Goal: Information Seeking & Learning: Find specific page/section

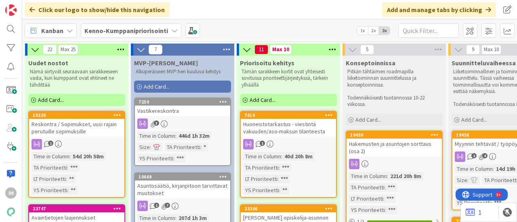
click at [159, 29] on b "Kenno-Kumppanipriorisointi" at bounding box center [126, 31] width 84 height 8
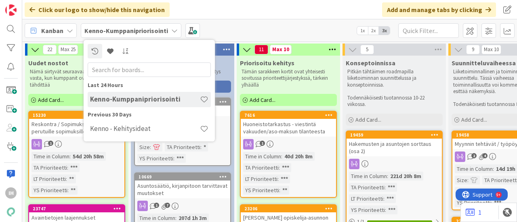
click at [204, 13] on div "Click our logo to show/hide this navigation Add and manage tabs by clicking" at bounding box center [269, 9] width 494 height 19
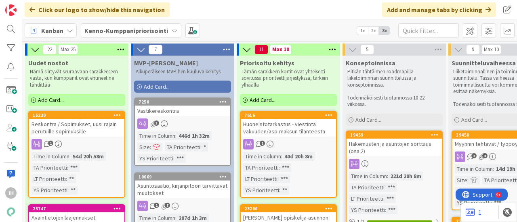
click at [201, 10] on div "Click our logo to show/hide this navigation Add and manage tabs by clicking" at bounding box center [269, 9] width 494 height 19
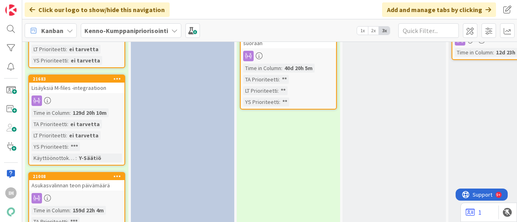
scroll to position [1044, 0]
click at [88, 88] on div "Lisäyksiä M-files -integraatioon" at bounding box center [76, 87] width 95 height 10
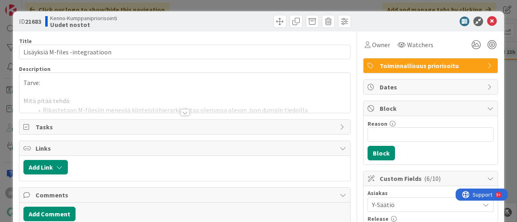
click at [180, 110] on div at bounding box center [184, 112] width 9 height 6
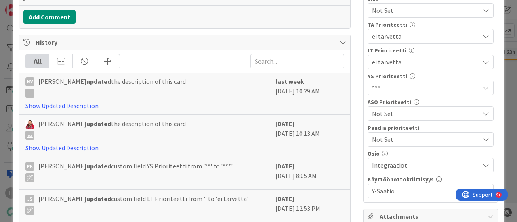
click at [220, 134] on div "[PERSON_NAME] updated the description of this card" at bounding box center [148, 129] width 246 height 21
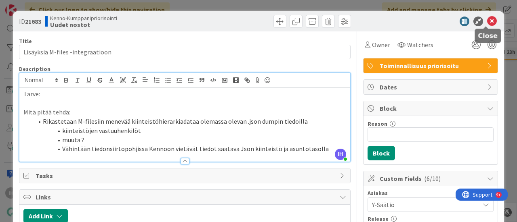
click at [487, 20] on icon at bounding box center [492, 22] width 10 height 10
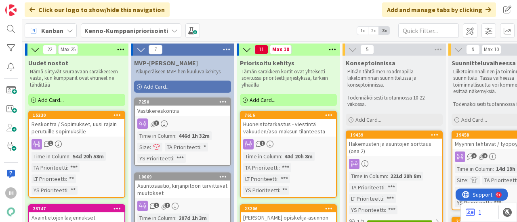
click at [162, 29] on b "Kenno-Kumppanipriorisointi" at bounding box center [126, 31] width 84 height 8
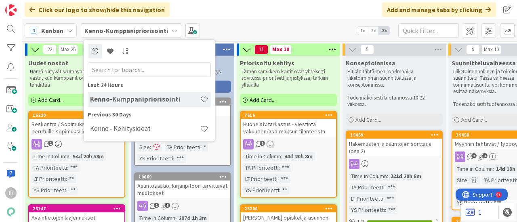
click at [147, 32] on b "Kenno-Kumppanipriorisointi" at bounding box center [126, 31] width 84 height 8
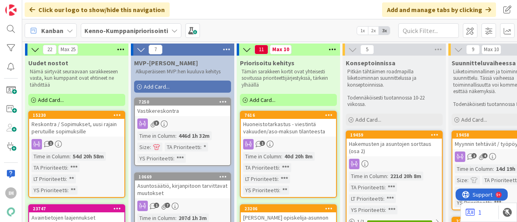
click at [98, 33] on b "Kenno-Kumppanipriorisointi" at bounding box center [126, 31] width 84 height 8
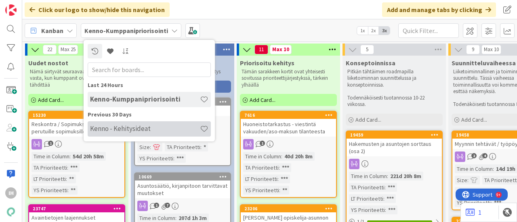
click at [109, 130] on h4 "Kenno - Kehitysideat" at bounding box center [145, 129] width 110 height 8
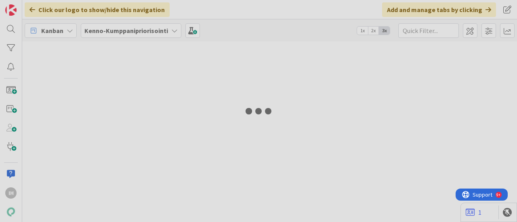
type input "lähte"
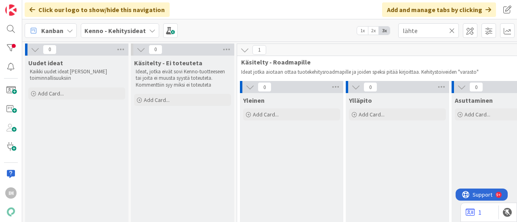
click at [452, 32] on icon at bounding box center [452, 30] width 6 height 7
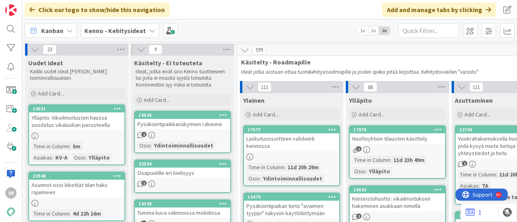
click at [127, 28] on b "Kenno - Kehitysideat" at bounding box center [114, 31] width 61 height 8
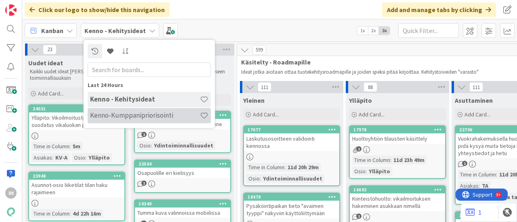
click at [106, 115] on h4 "Kenno-Kumppanipriorisointi" at bounding box center [145, 115] width 110 height 8
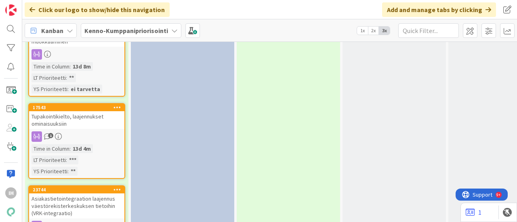
scroll to position [1744, 0]
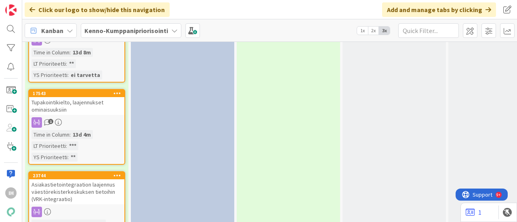
click at [66, 106] on div "Tupakointikielto, laajennukset ominaisuuksiin" at bounding box center [76, 106] width 95 height 18
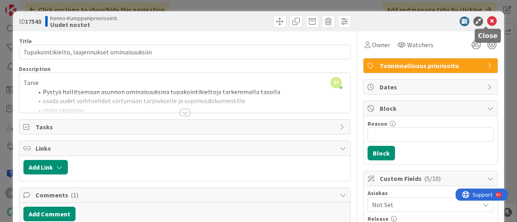
click at [487, 21] on icon at bounding box center [492, 22] width 10 height 10
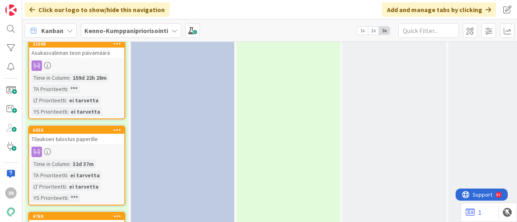
scroll to position [1120, 0]
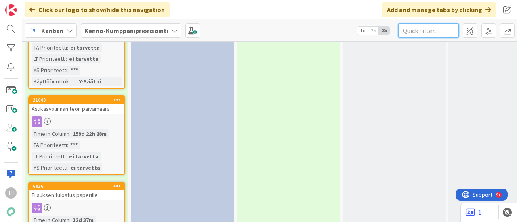
click at [412, 28] on input "text" at bounding box center [428, 30] width 61 height 15
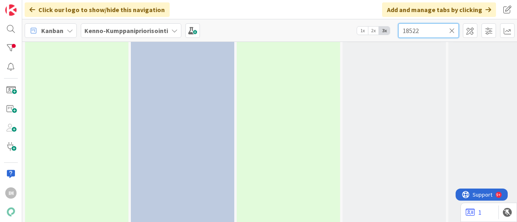
scroll to position [83, 0]
type input "18522"
click at [134, 27] on b "Kenno-Kumppanipriorisointi" at bounding box center [126, 31] width 84 height 8
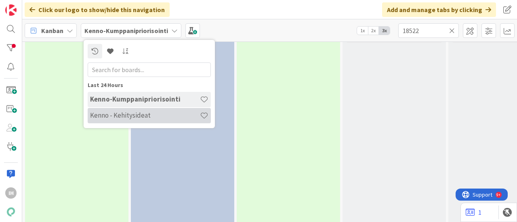
click at [118, 120] on div "Kenno - Kehitysideat" at bounding box center [149, 115] width 123 height 15
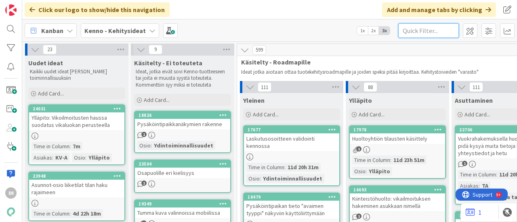
click at [417, 27] on input "text" at bounding box center [428, 30] width 61 height 15
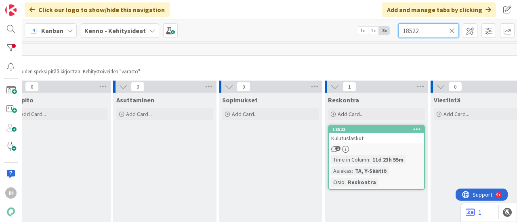
scroll to position [0, 339]
type input "18522"
click at [354, 134] on div "Kulutuslaskut" at bounding box center [375, 138] width 95 height 10
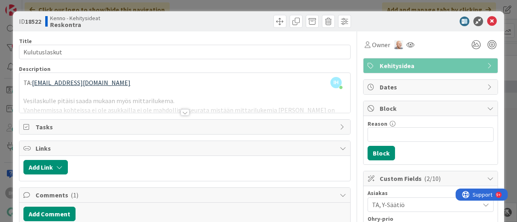
click at [181, 110] on div at bounding box center [184, 112] width 9 height 6
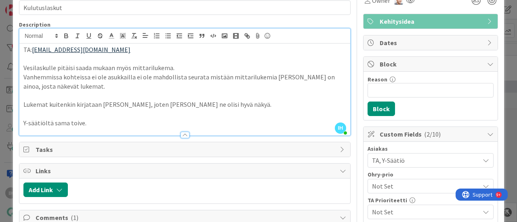
scroll to position [45, 0]
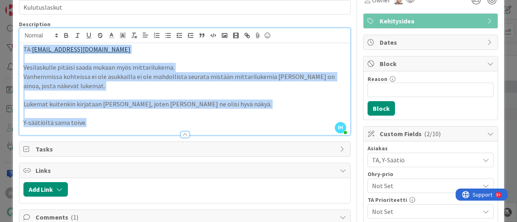
drag, startPoint x: 86, startPoint y: 124, endPoint x: 15, endPoint y: 49, distance: 103.9
copy div "TA: [EMAIL_ADDRESS][DOMAIN_NAME] Vesilaskulle pitäisi saada mukaan myös mittari…"
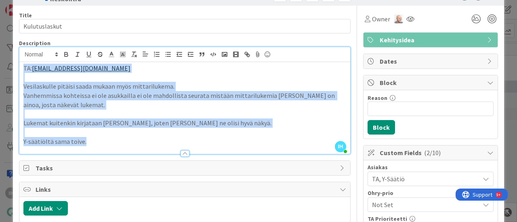
scroll to position [0, 0]
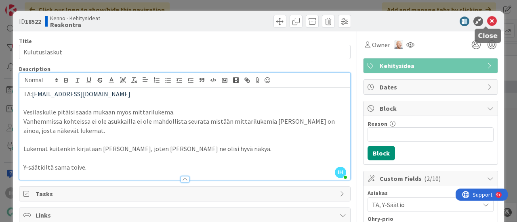
click at [487, 21] on icon at bounding box center [492, 22] width 10 height 10
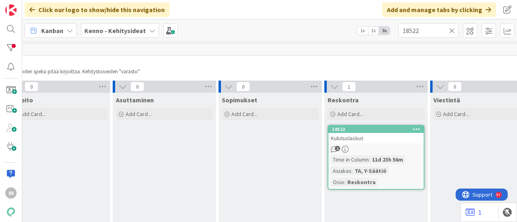
click at [369, 134] on div "Kulutuslaskut" at bounding box center [375, 138] width 95 height 10
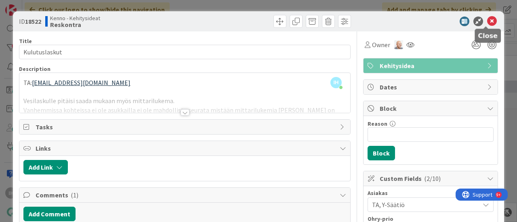
click at [487, 19] on icon at bounding box center [492, 22] width 10 height 10
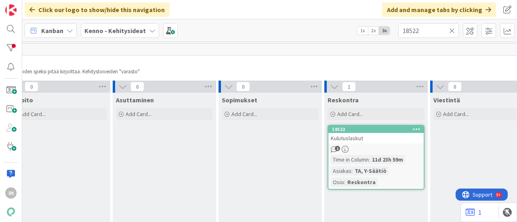
click at [451, 27] on icon at bounding box center [452, 30] width 6 height 7
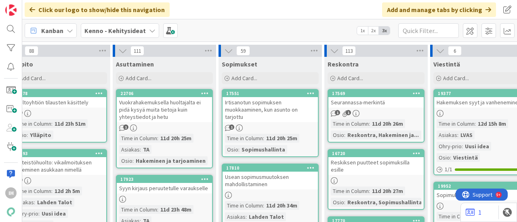
scroll to position [36, 339]
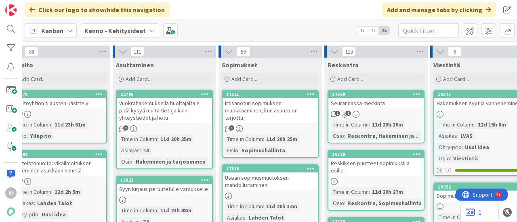
click at [126, 27] on b "Kenno - Kehitysideat" at bounding box center [114, 31] width 61 height 8
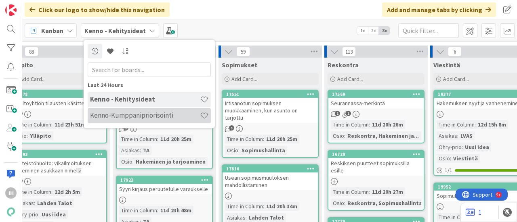
click at [115, 116] on h4 "Kenno-Kumppanipriorisointi" at bounding box center [145, 115] width 110 height 8
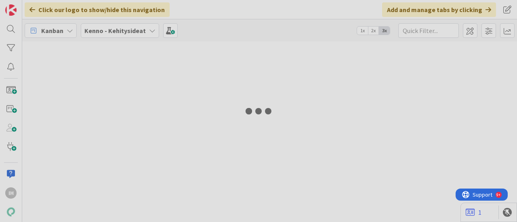
type input "18522"
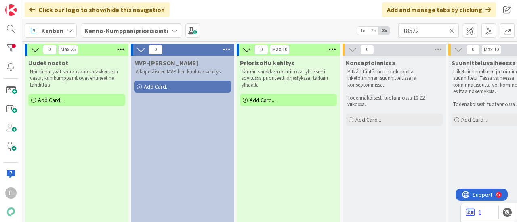
click at [452, 30] on icon at bounding box center [452, 30] width 6 height 7
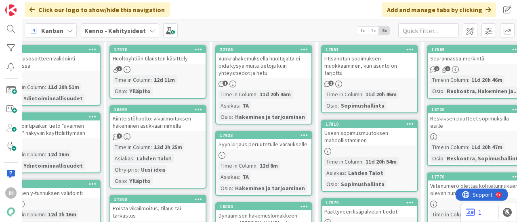
scroll to position [80, 251]
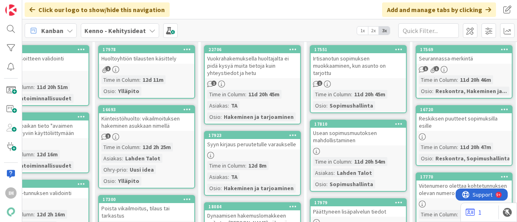
click at [143, 29] on div "Kenno - Kehitysideat" at bounding box center [120, 30] width 78 height 15
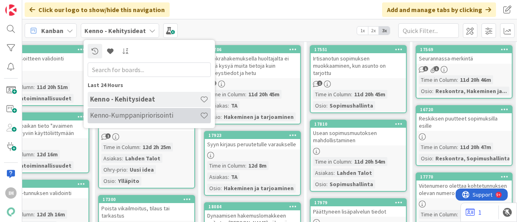
click at [115, 114] on h4 "Kenno-Kumppanipriorisointi" at bounding box center [145, 115] width 110 height 8
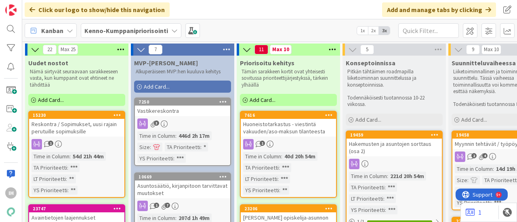
click at [299, 28] on div "Kanban Kenno-Kumppanipriorisointi 1x 2x 3x" at bounding box center [269, 30] width 494 height 22
